Goal: Information Seeking & Learning: Learn about a topic

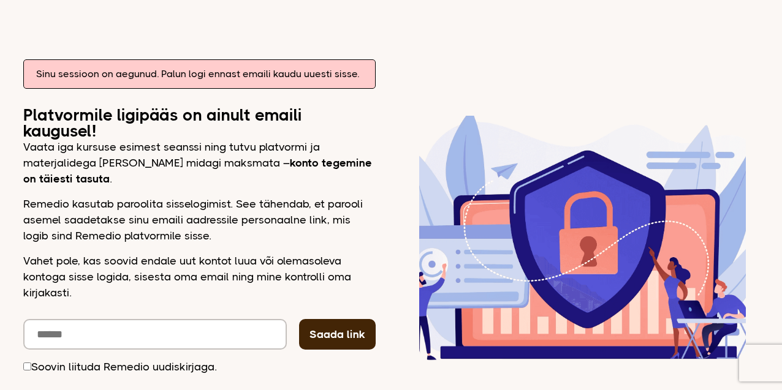
scroll to position [130, 0]
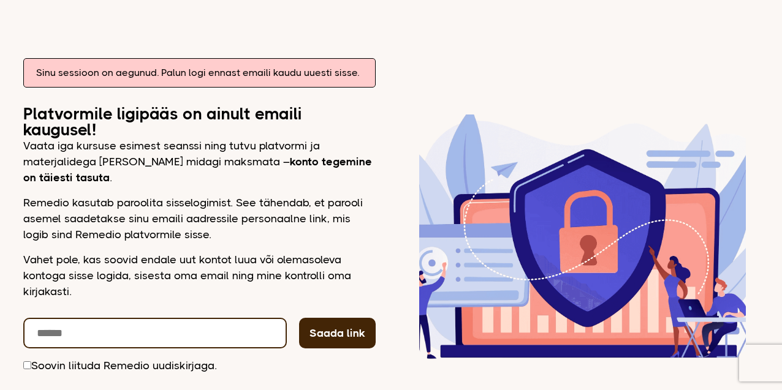
click at [146, 341] on input "email" at bounding box center [154, 333] width 263 height 31
type input "**********"
click at [299, 318] on button "Saada link" at bounding box center [337, 333] width 77 height 31
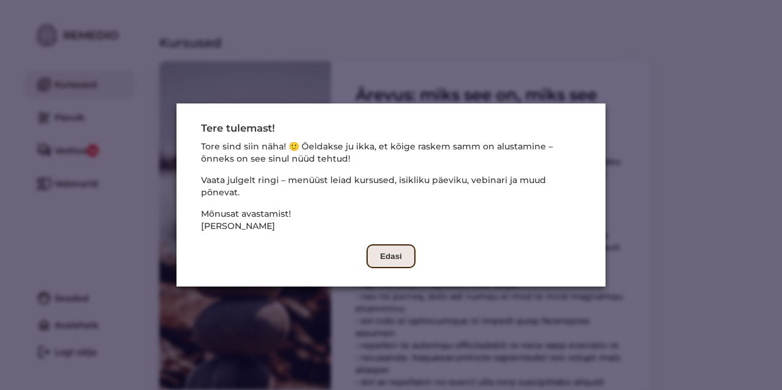
click at [390, 253] on button "Edasi" at bounding box center [390, 256] width 49 height 24
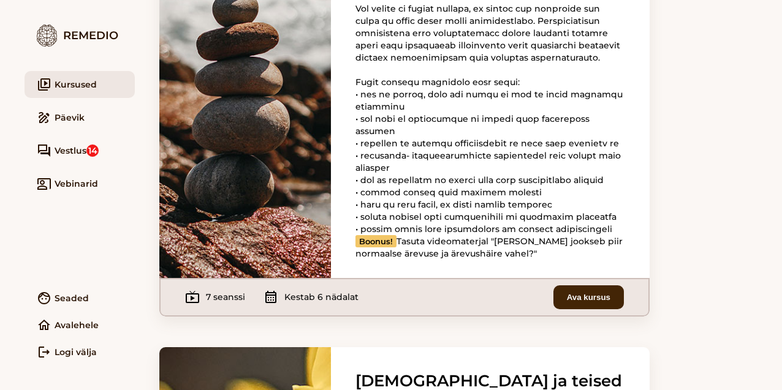
scroll to position [205, 0]
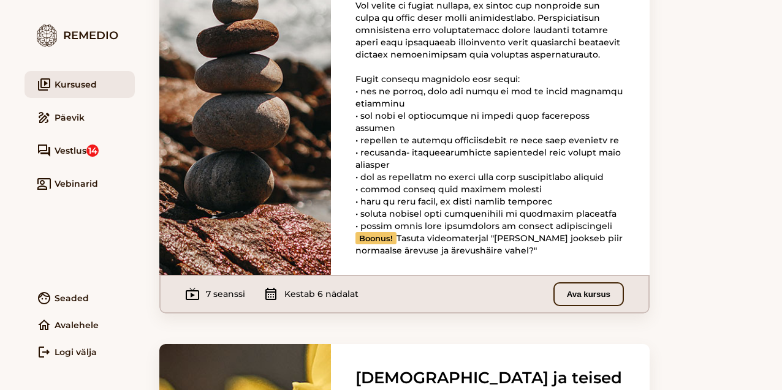
click at [573, 306] on button "Ava kursus" at bounding box center [588, 294] width 70 height 24
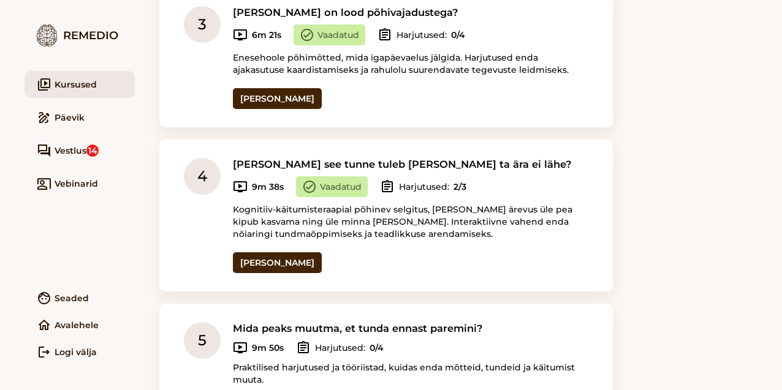
scroll to position [627, 0]
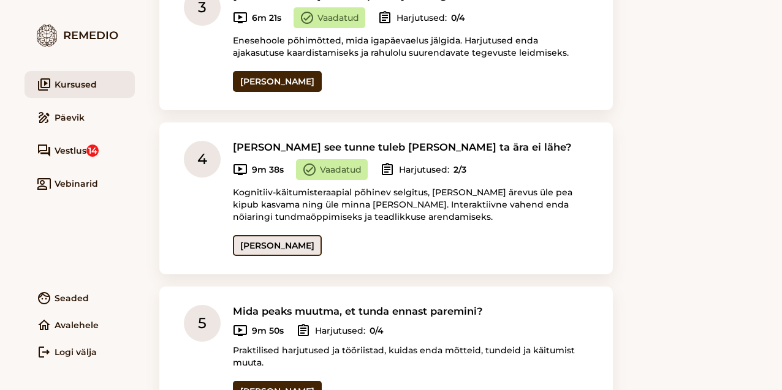
click at [283, 235] on link "[PERSON_NAME]" at bounding box center [277, 245] width 89 height 21
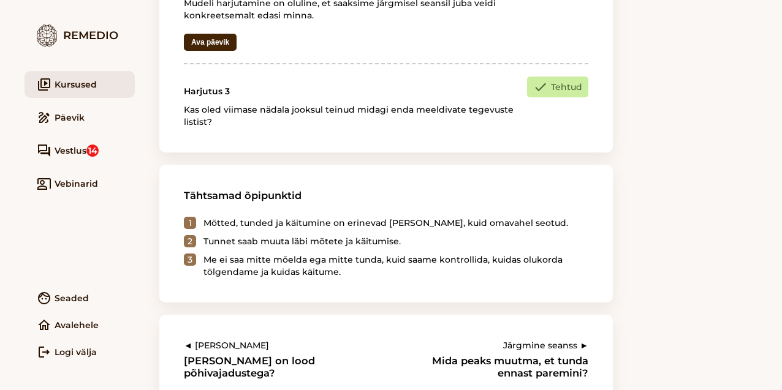
scroll to position [858, 0]
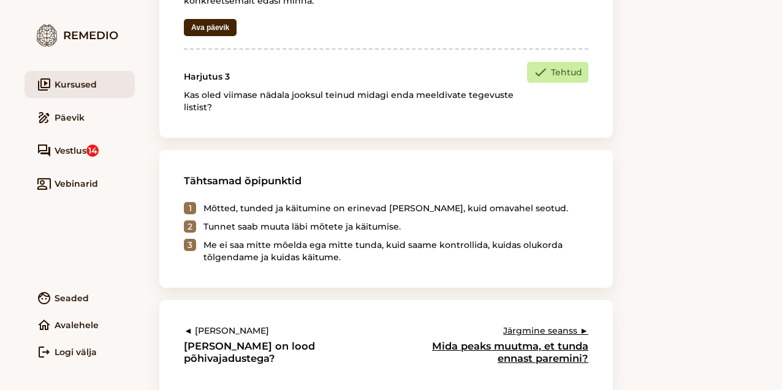
click at [533, 352] on h3 "Mida peaks muutma, et tunda ennast paremini?" at bounding box center [507, 352] width 162 height 25
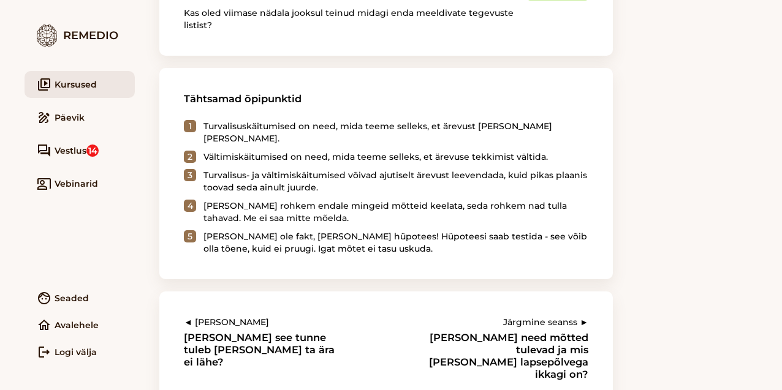
scroll to position [1262, 0]
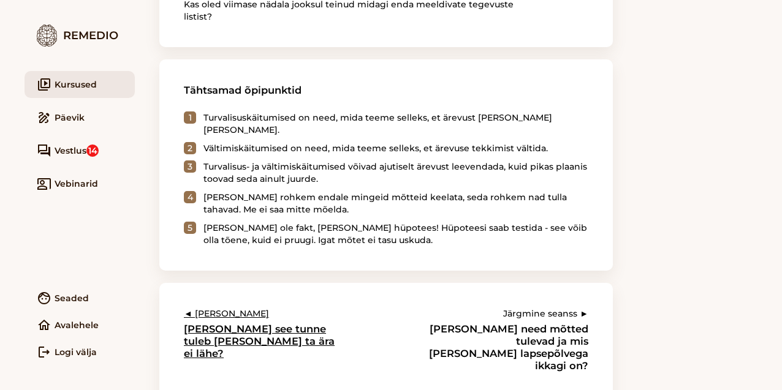
click at [281, 323] on h3 "[PERSON_NAME] see tunne tuleb [PERSON_NAME] ta ära ei lähe?" at bounding box center [265, 341] width 162 height 37
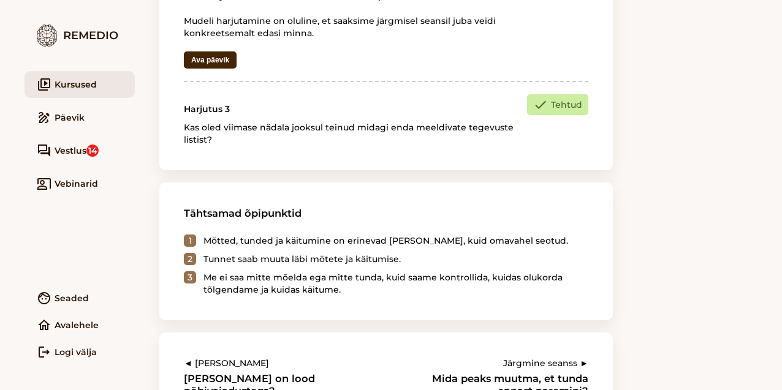
scroll to position [875, 0]
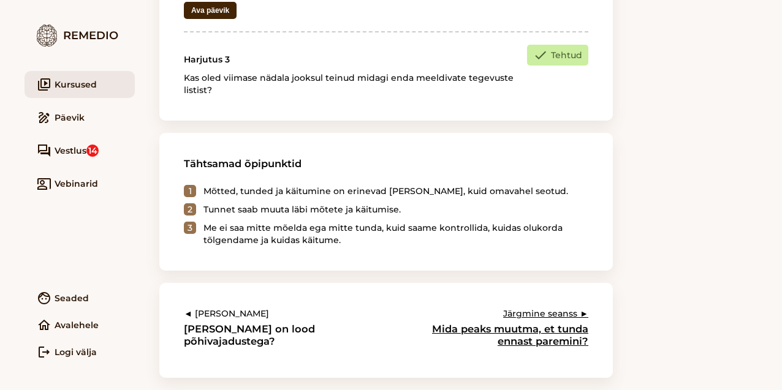
click at [545, 331] on h3 "Mida peaks muutma, et tunda ennast paremini?" at bounding box center [507, 335] width 162 height 25
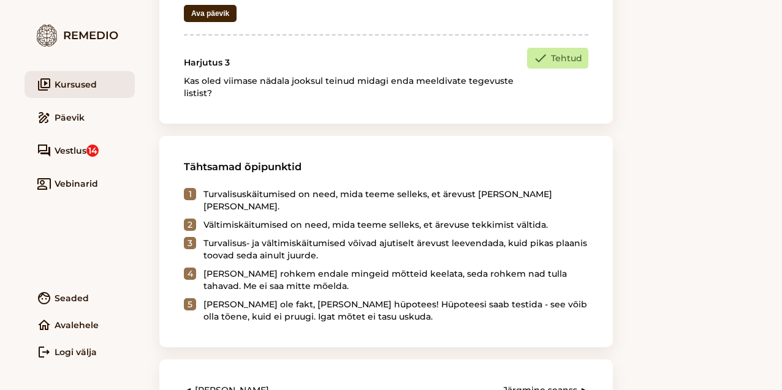
scroll to position [1262, 0]
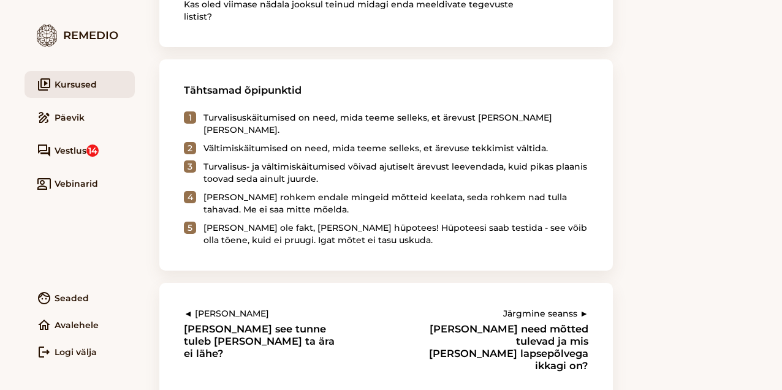
click at [96, 82] on link "video_library Kursused" at bounding box center [80, 84] width 110 height 27
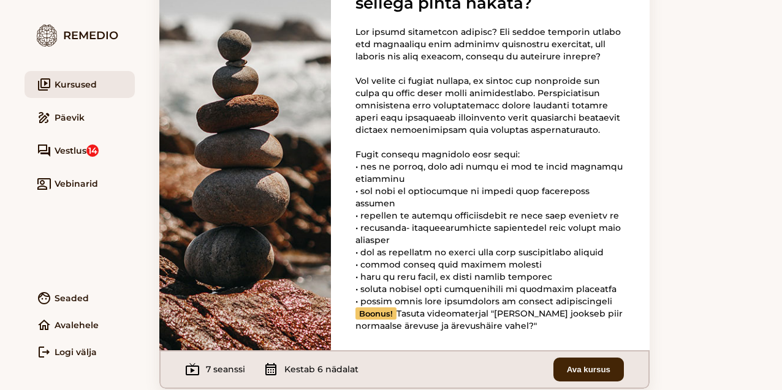
scroll to position [233, 0]
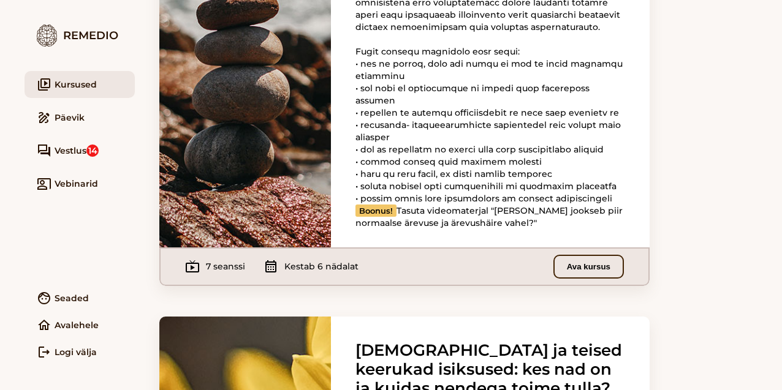
click at [584, 279] on button "Ava kursus" at bounding box center [588, 267] width 70 height 24
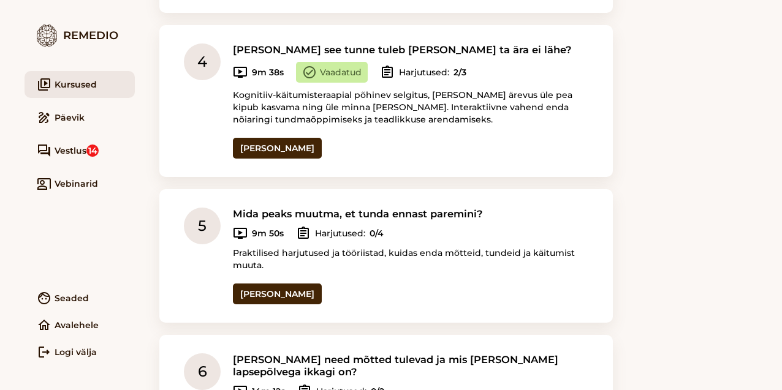
scroll to position [733, 0]
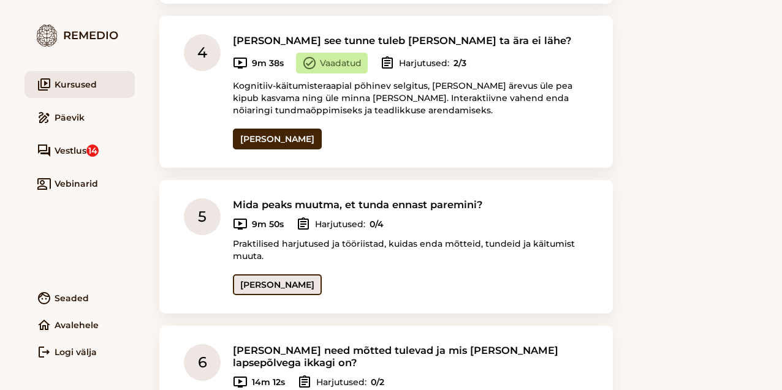
click at [259, 274] on link "[PERSON_NAME]" at bounding box center [277, 284] width 89 height 21
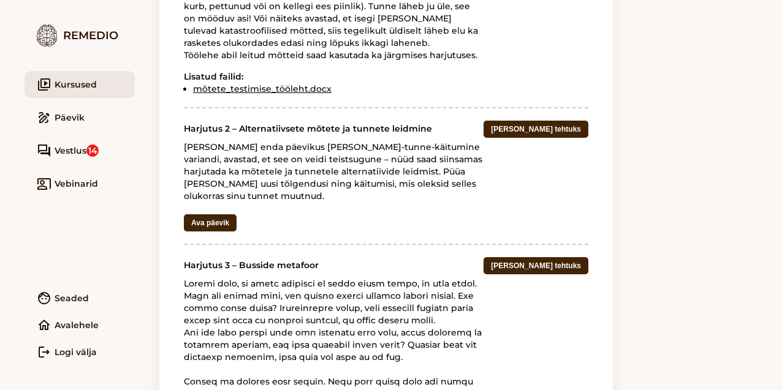
scroll to position [994, 0]
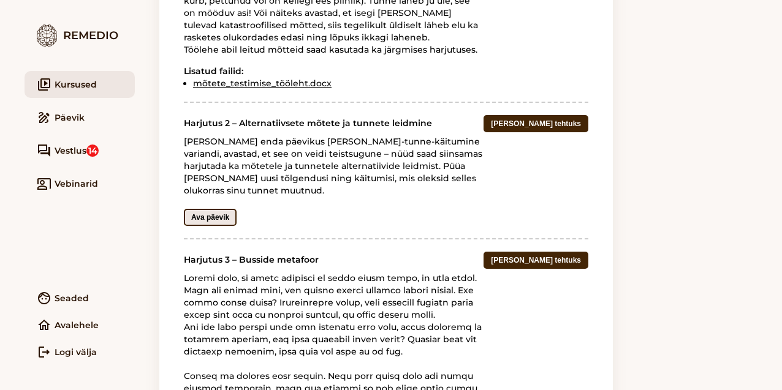
click at [231, 209] on button "Ava päevik" at bounding box center [210, 217] width 53 height 17
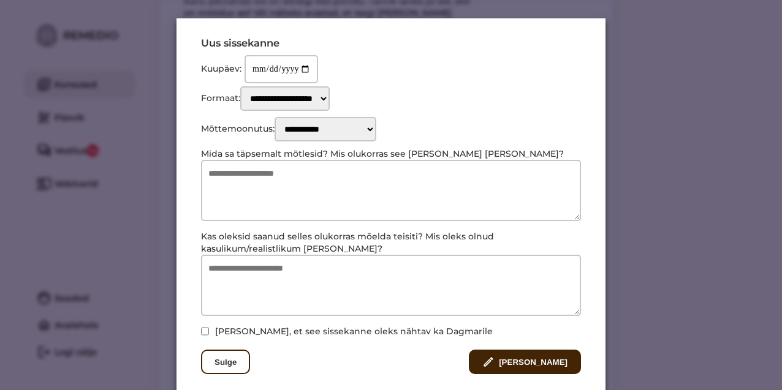
click at [376, 134] on select "**********" at bounding box center [325, 129] width 102 height 25
click at [276, 119] on select "**********" at bounding box center [325, 129] width 102 height 25
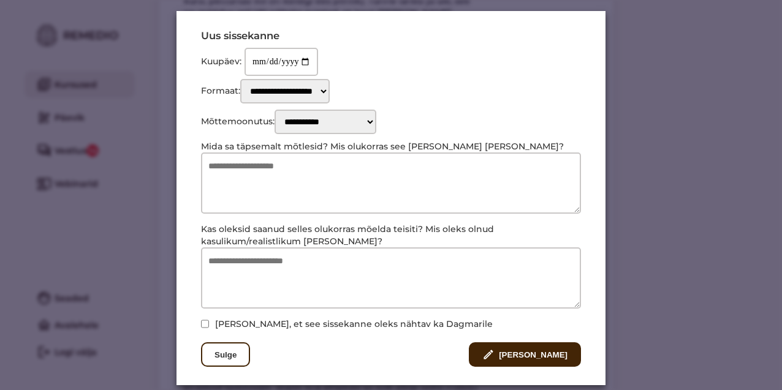
scroll to position [0, 0]
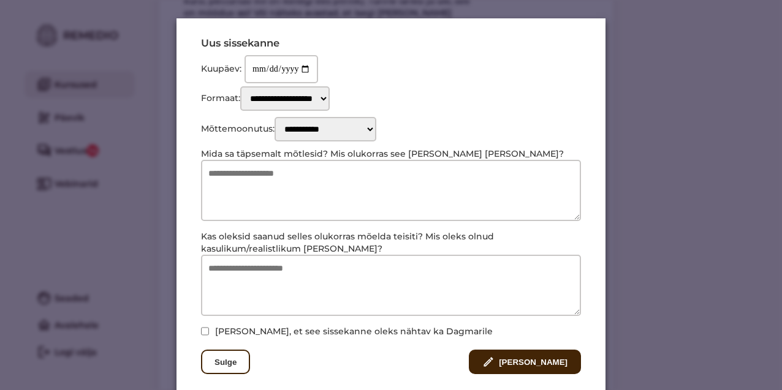
click at [330, 91] on select "**********" at bounding box center [284, 98] width 89 height 25
select select "**********"
click at [242, 86] on select "**********" at bounding box center [284, 98] width 89 height 25
select select
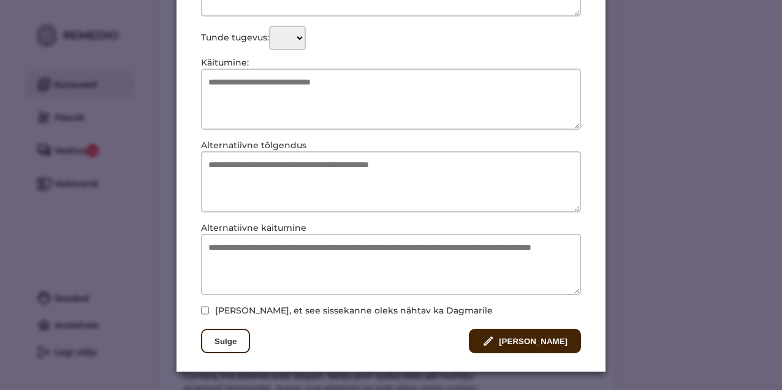
scroll to position [377, 0]
click at [236, 340] on button "Sulge" at bounding box center [225, 341] width 49 height 25
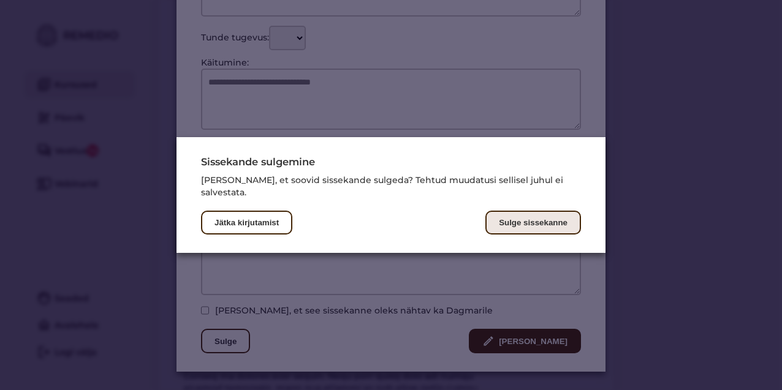
click at [519, 219] on button "Sulge sissekanne" at bounding box center [533, 223] width 96 height 24
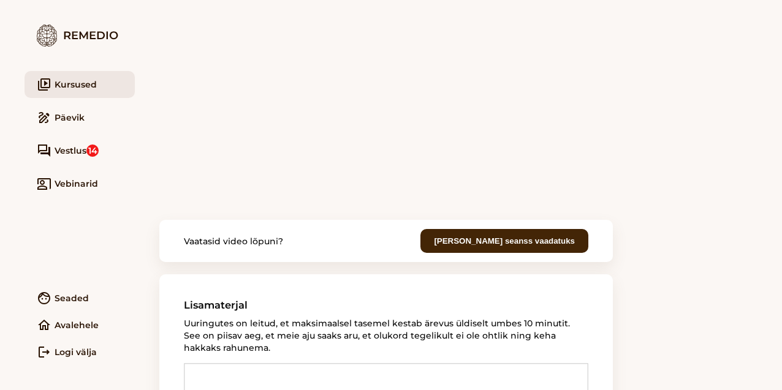
scroll to position [0, 0]
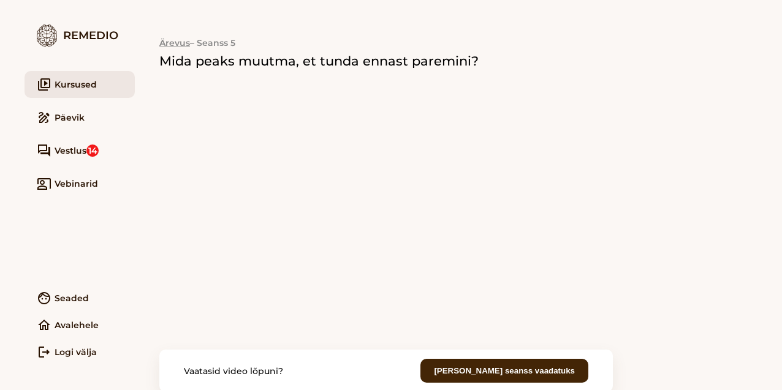
click at [174, 40] on link "Ärevus" at bounding box center [174, 42] width 31 height 11
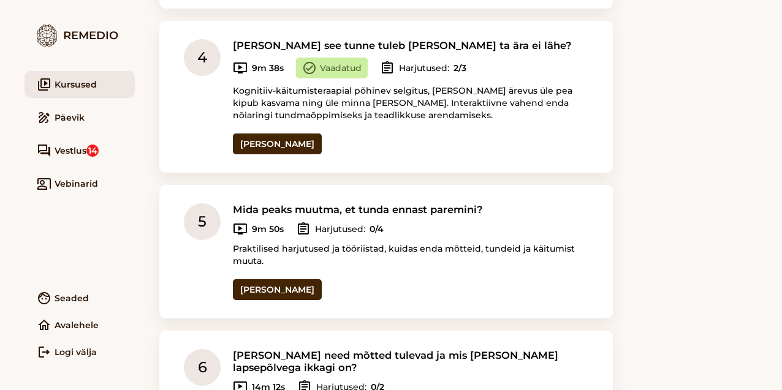
scroll to position [736, 0]
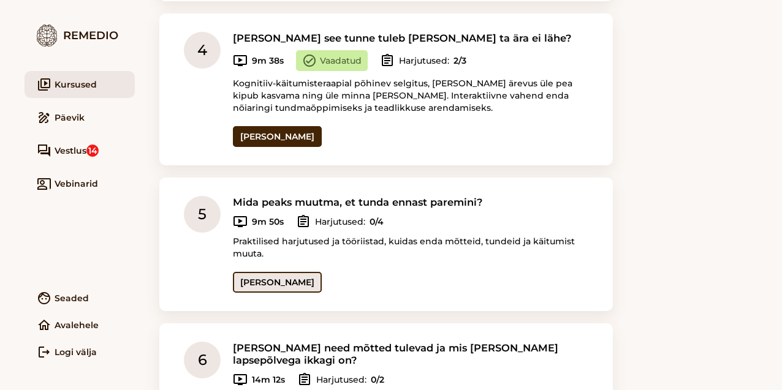
click at [262, 272] on link "[PERSON_NAME]" at bounding box center [277, 282] width 89 height 21
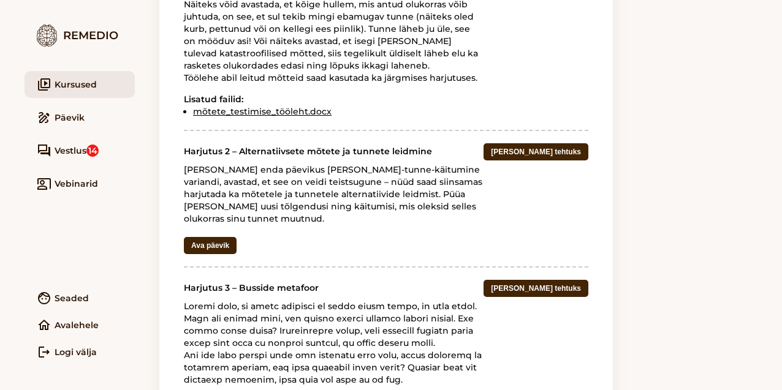
scroll to position [968, 0]
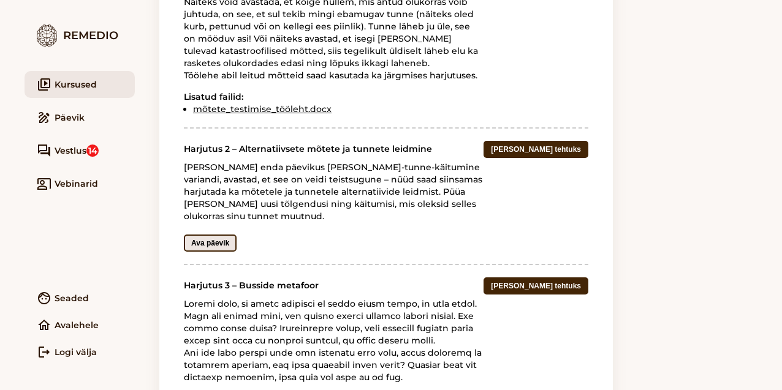
click at [204, 235] on button "Ava päevik" at bounding box center [210, 243] width 53 height 17
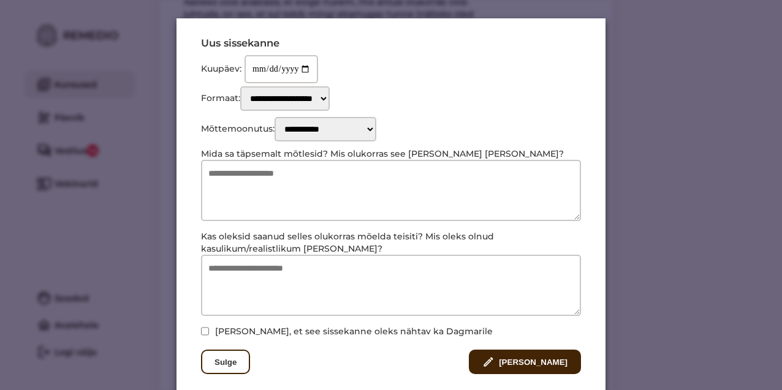
click at [330, 108] on select "**********" at bounding box center [284, 98] width 89 height 25
select select "**********"
click at [242, 86] on select "**********" at bounding box center [284, 98] width 89 height 25
select select
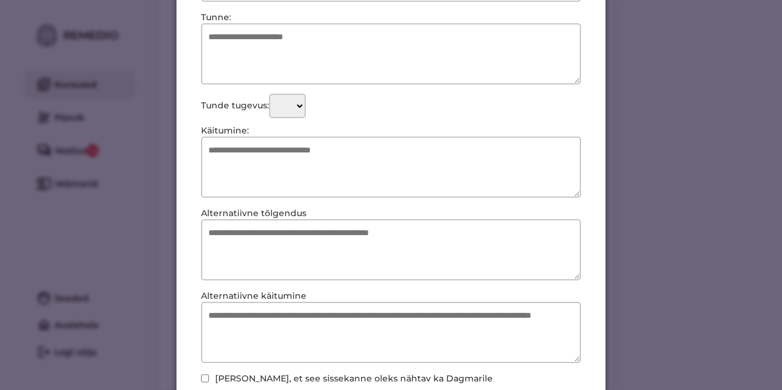
scroll to position [377, 0]
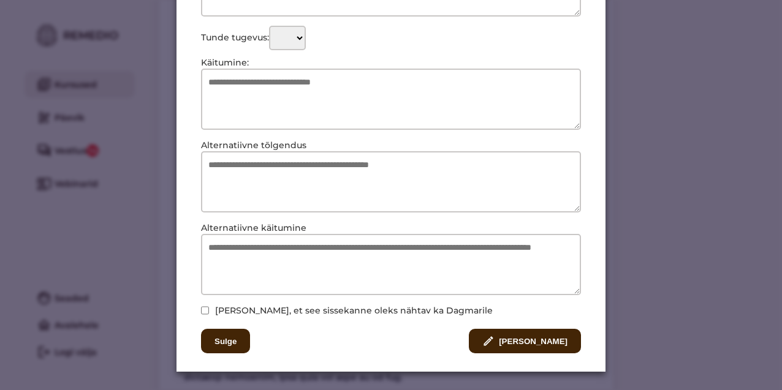
click at [227, 344] on button "Sulge" at bounding box center [225, 341] width 49 height 25
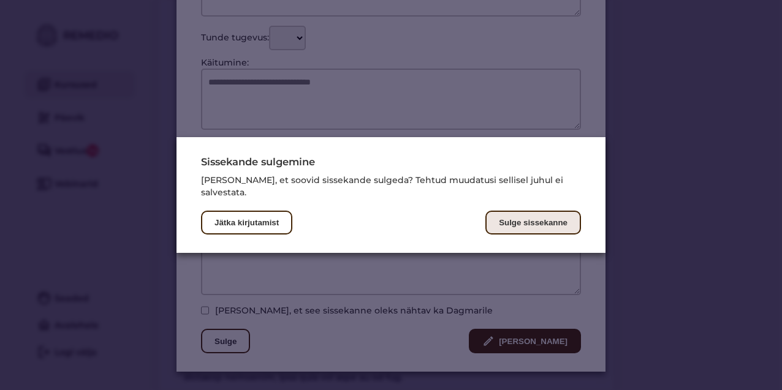
click at [528, 229] on button "Sulge sissekanne" at bounding box center [533, 223] width 96 height 24
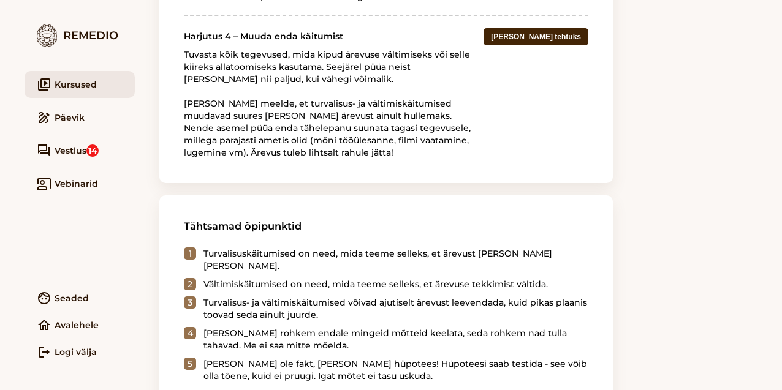
scroll to position [1504, 0]
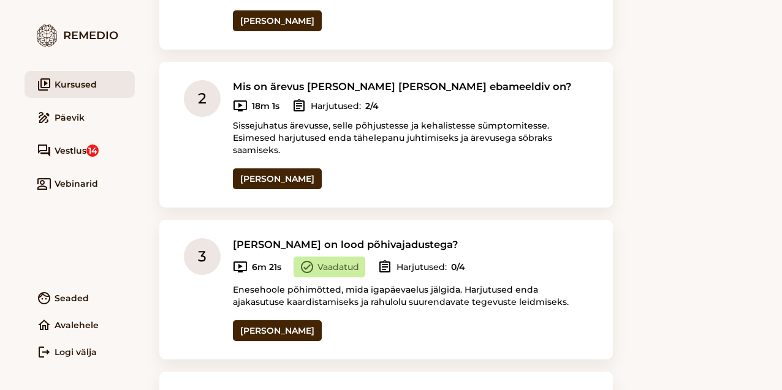
scroll to position [369, 0]
